Goal: Transaction & Acquisition: Book appointment/travel/reservation

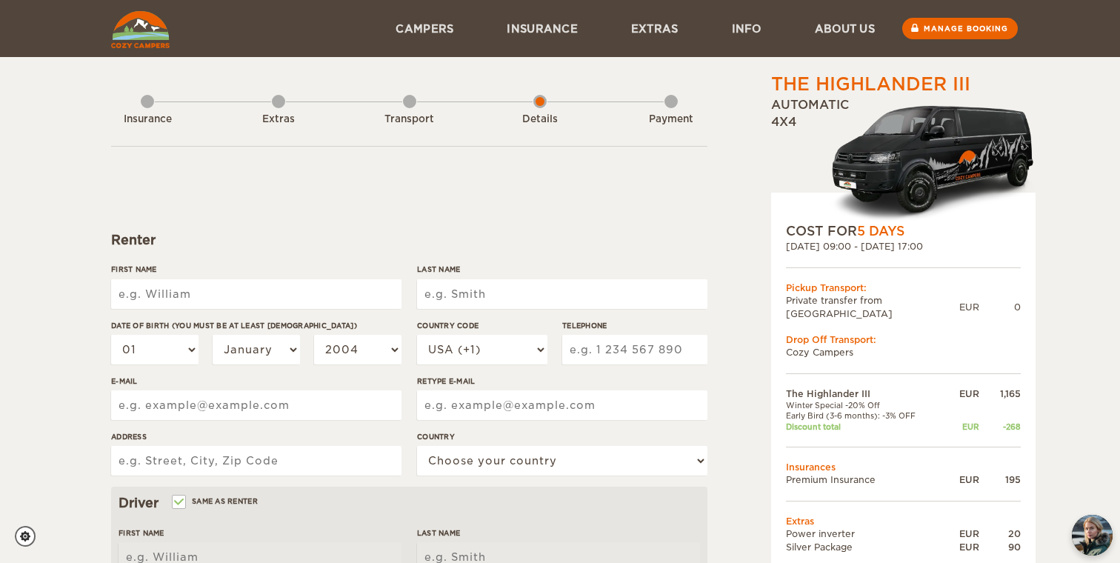
click at [156, 33] on img at bounding box center [140, 29] width 59 height 37
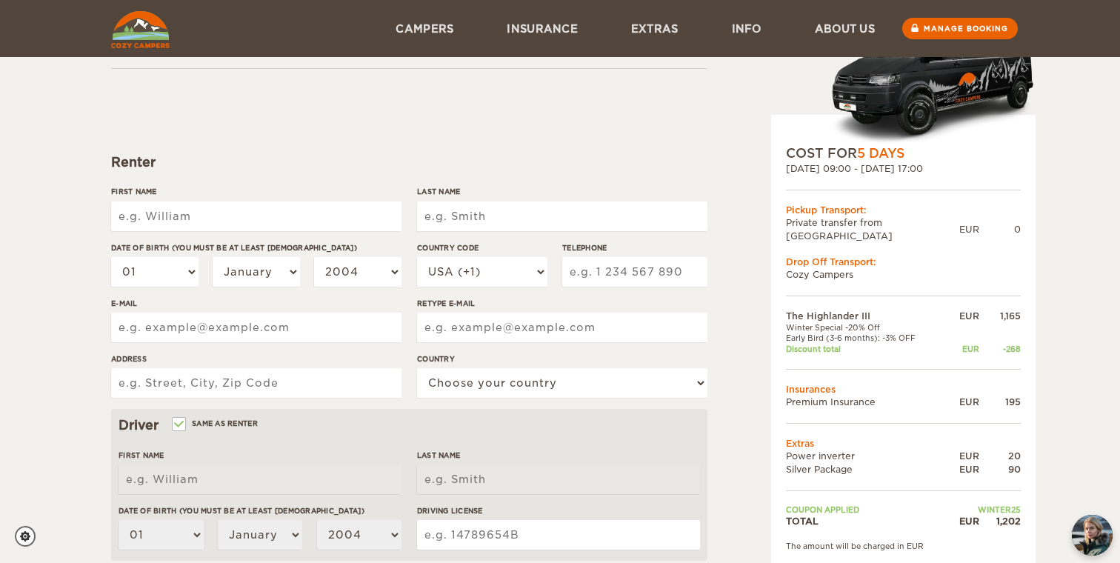
scroll to position [136, 0]
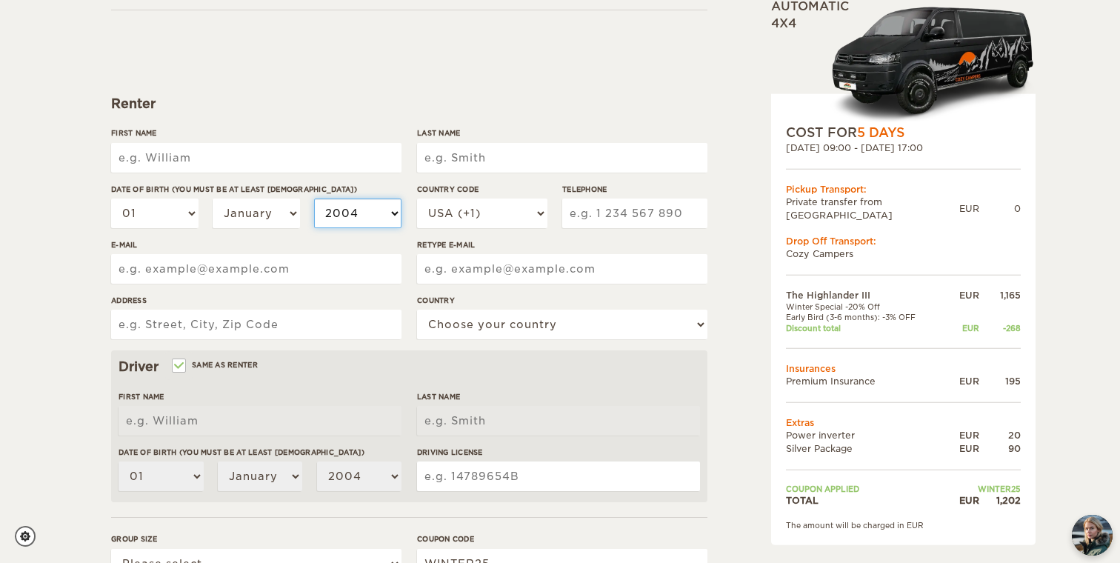
click at [350, 213] on select "2004 2003 2002 2001 2000 1999 1998 1997 1996 1995 1994 1993 1992 1991 1990 1989…" at bounding box center [357, 214] width 87 height 30
select select "2001"
click at [314, 199] on select "2004 2003 2002 2001 2000 1999 1998 1997 1996 1995 1994 1993 1992 1991 1990 1989…" at bounding box center [357, 214] width 87 height 30
select select "2001"
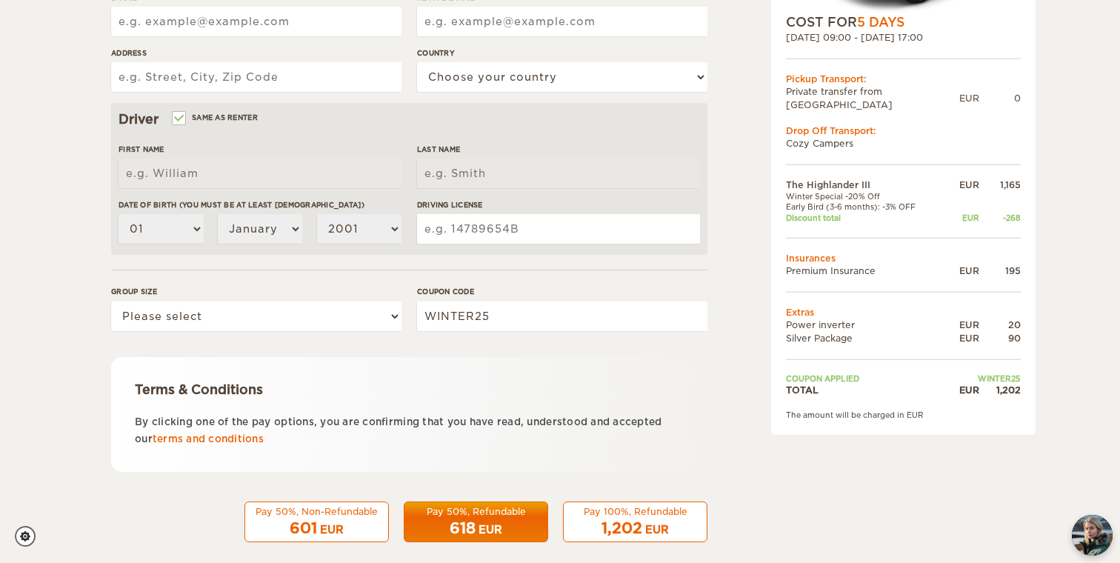
scroll to position [401, 0]
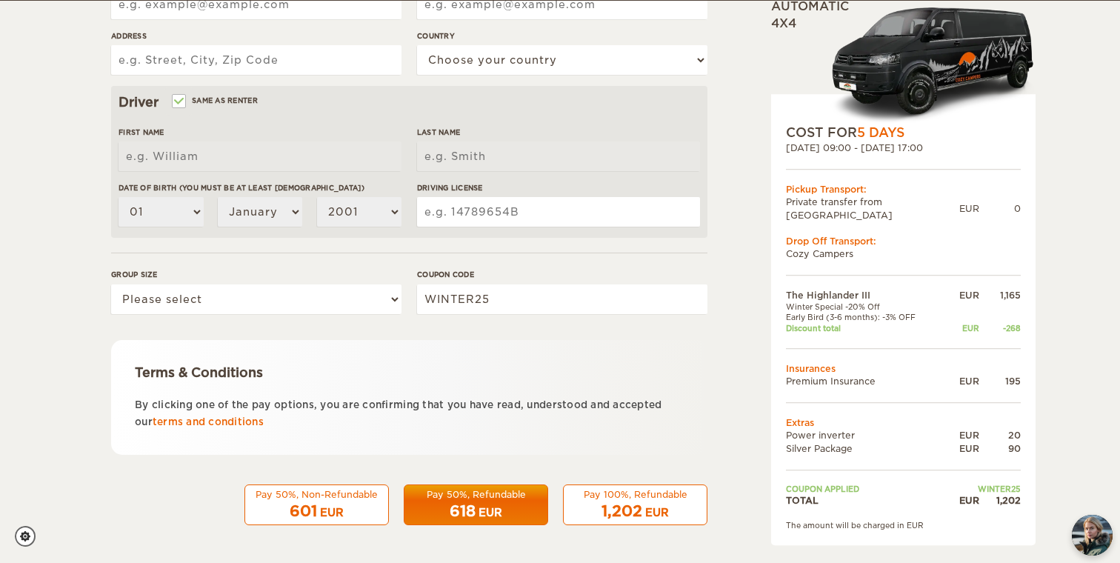
click at [608, 508] on span "1,202" at bounding box center [622, 511] width 41 height 18
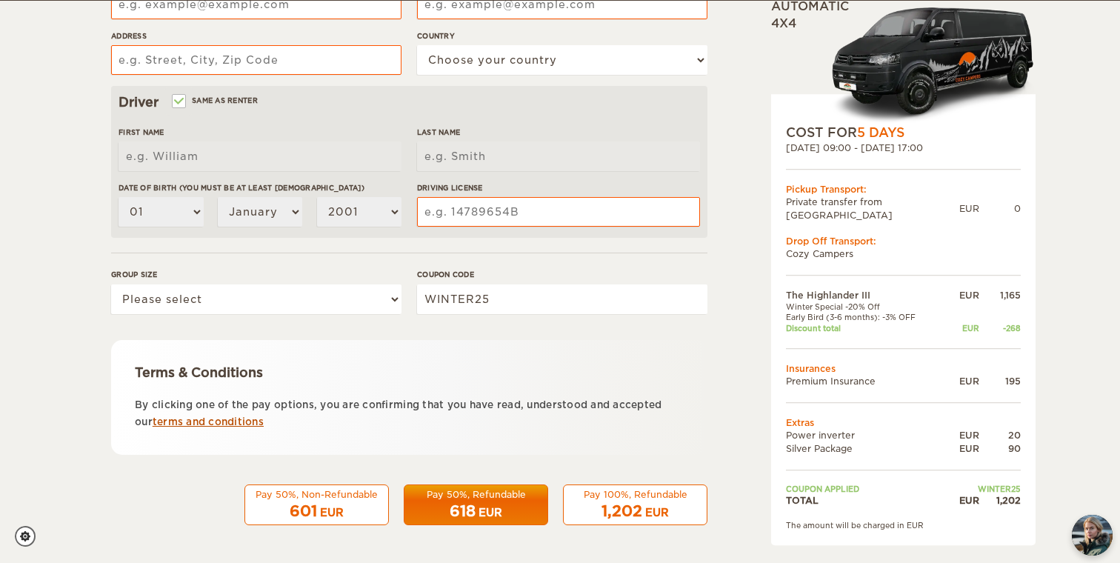
click at [250, 420] on link "terms and conditions" at bounding box center [208, 421] width 111 height 11
click at [638, 495] on div "Pay 100%, Refundable" at bounding box center [635, 494] width 125 height 13
